Goal: Information Seeking & Learning: Learn about a topic

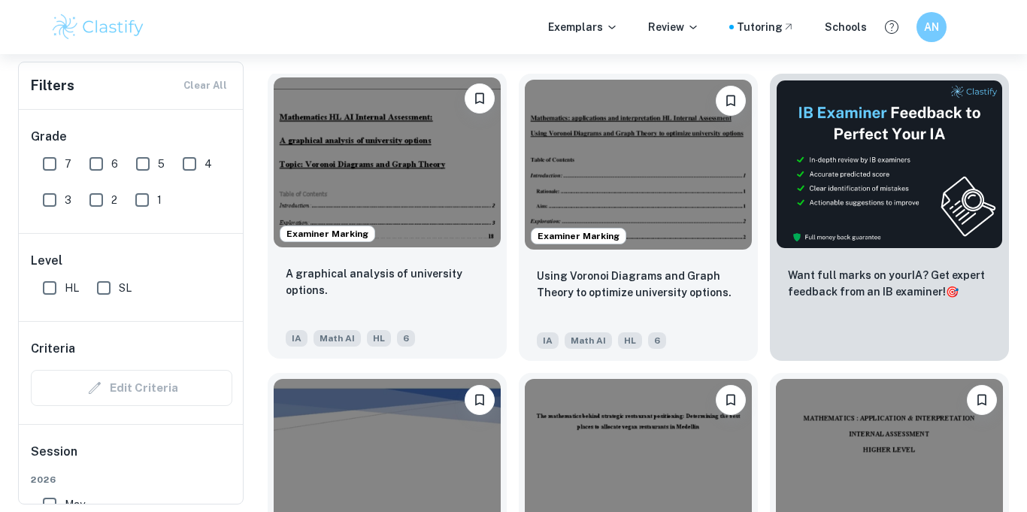
scroll to position [458, 0]
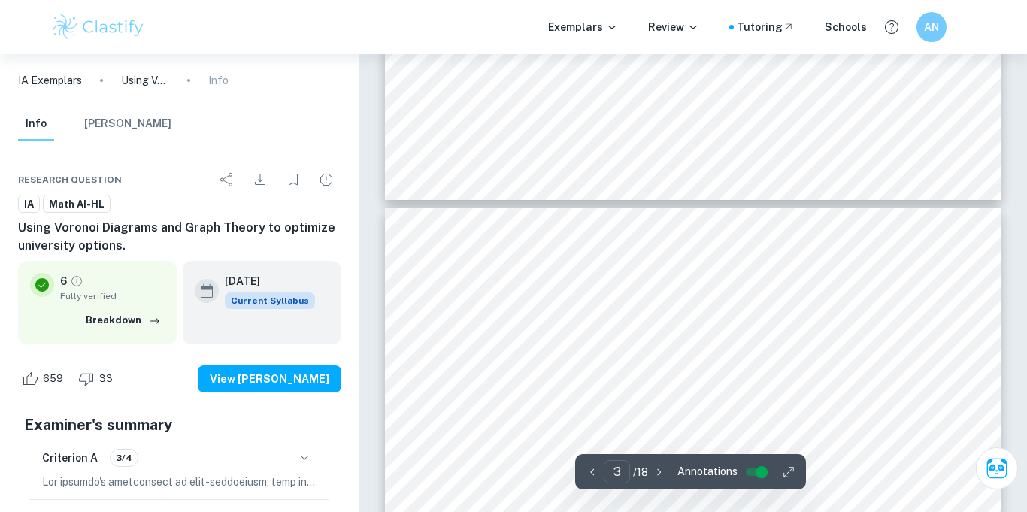
scroll to position [1717, 0]
type input "1"
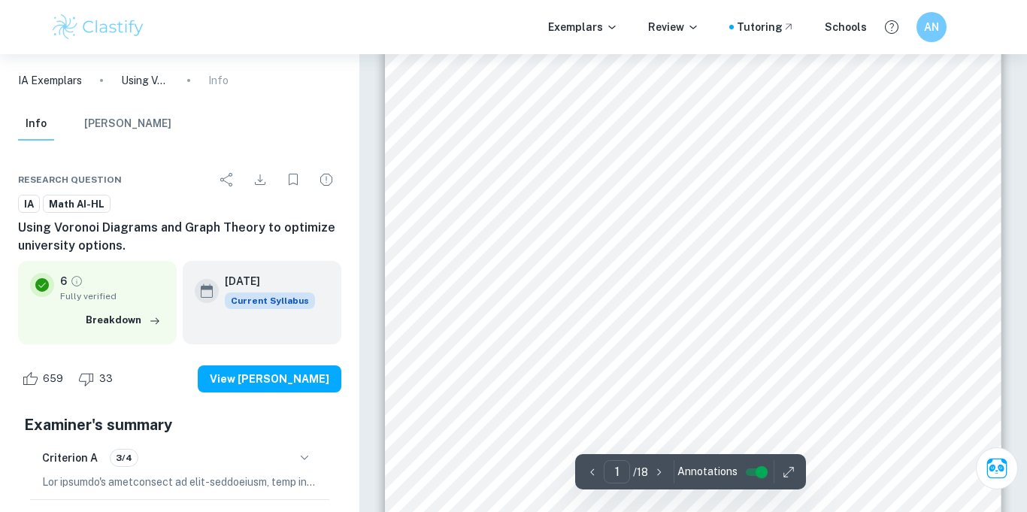
scroll to position [0, 0]
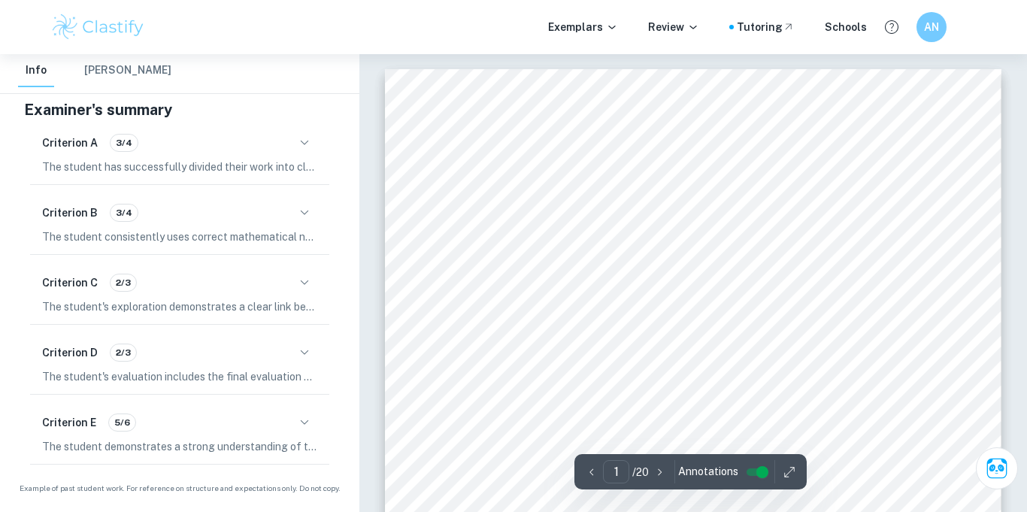
scroll to position [266, 0]
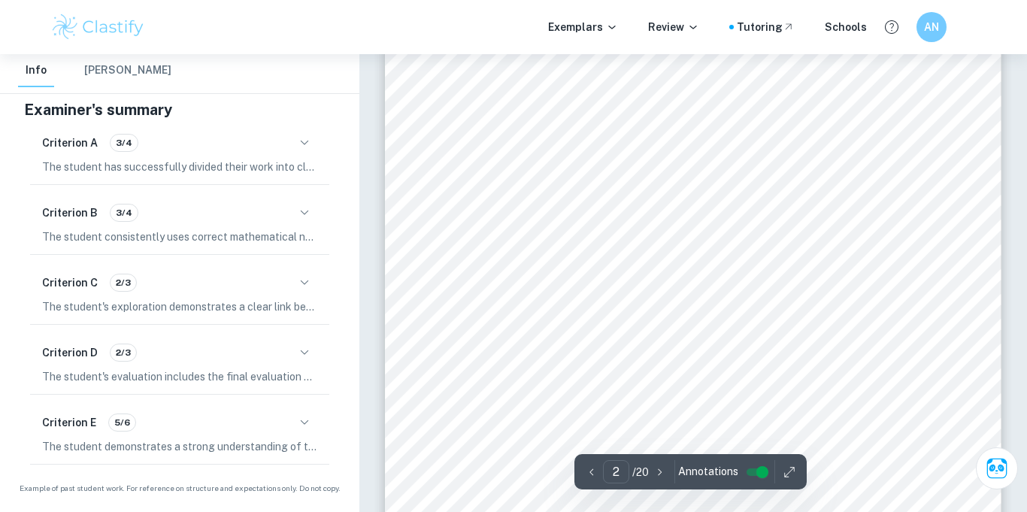
type input "2"
